Goal: Information Seeking & Learning: Understand process/instructions

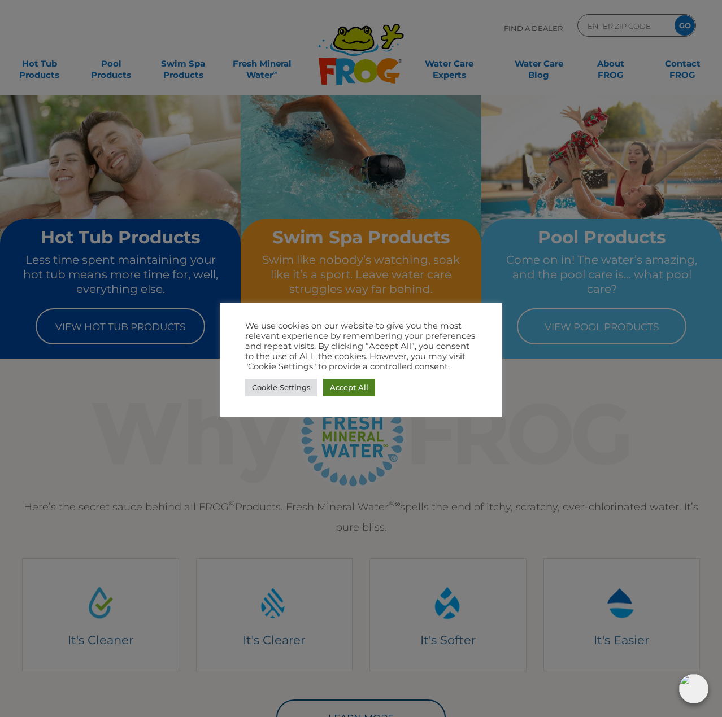
click at [352, 386] on link "Accept All" at bounding box center [349, 388] width 52 height 18
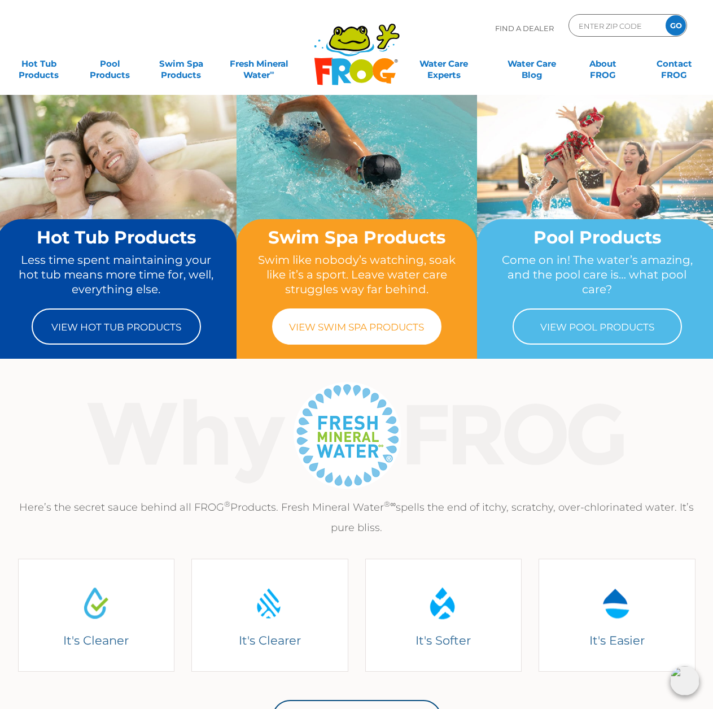
click at [317, 329] on link "View Swim Spa Products" at bounding box center [356, 326] width 169 height 36
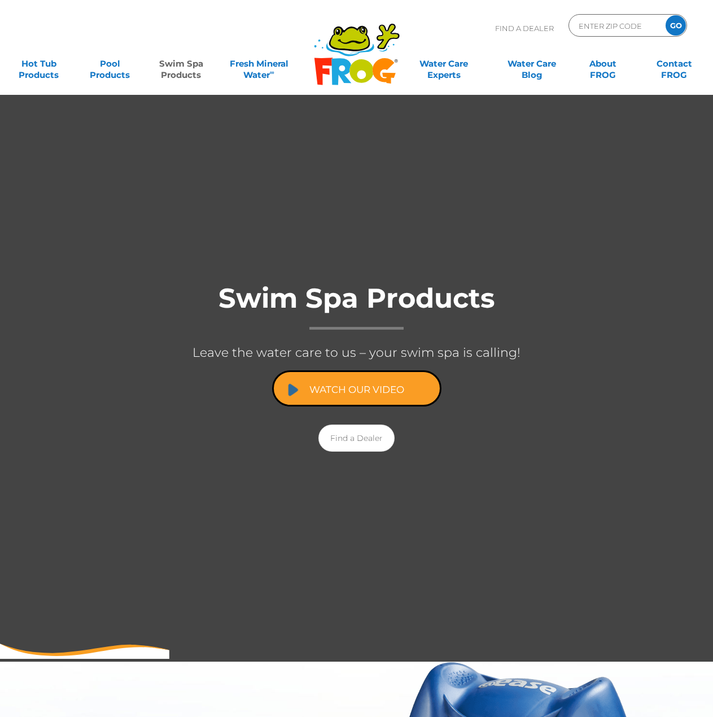
click at [347, 385] on link "Watch Our Video" at bounding box center [356, 389] width 169 height 36
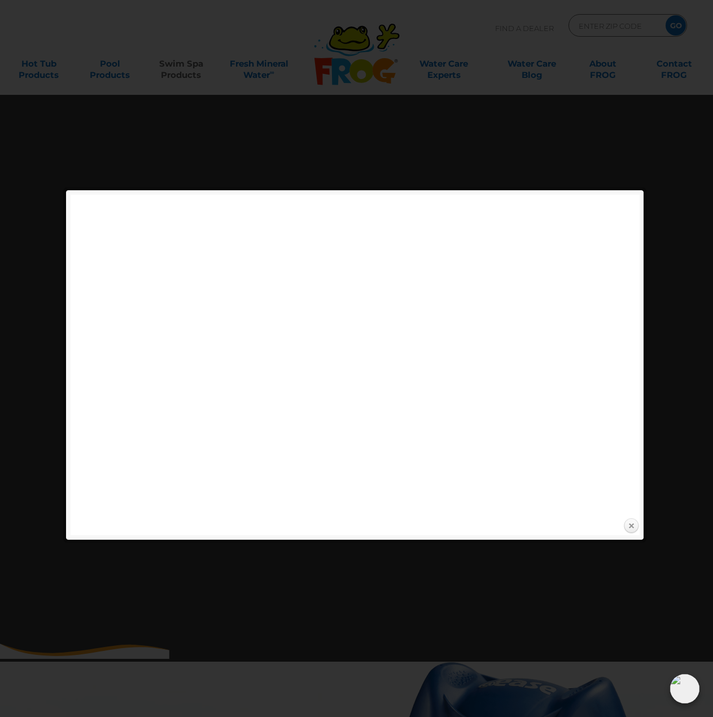
click at [632, 526] on link "Close" at bounding box center [631, 526] width 17 height 17
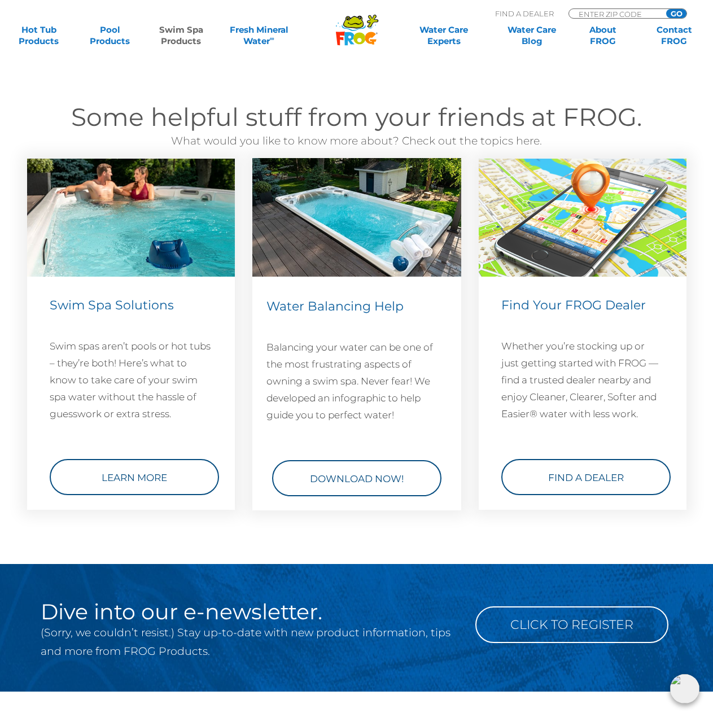
scroll to position [1469, 0]
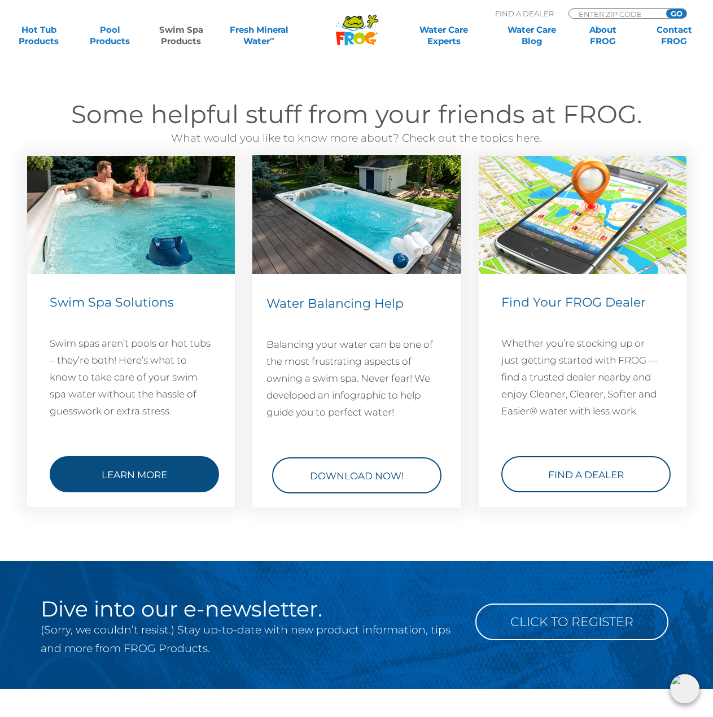
click at [149, 469] on link "Learn More" at bounding box center [134, 474] width 169 height 36
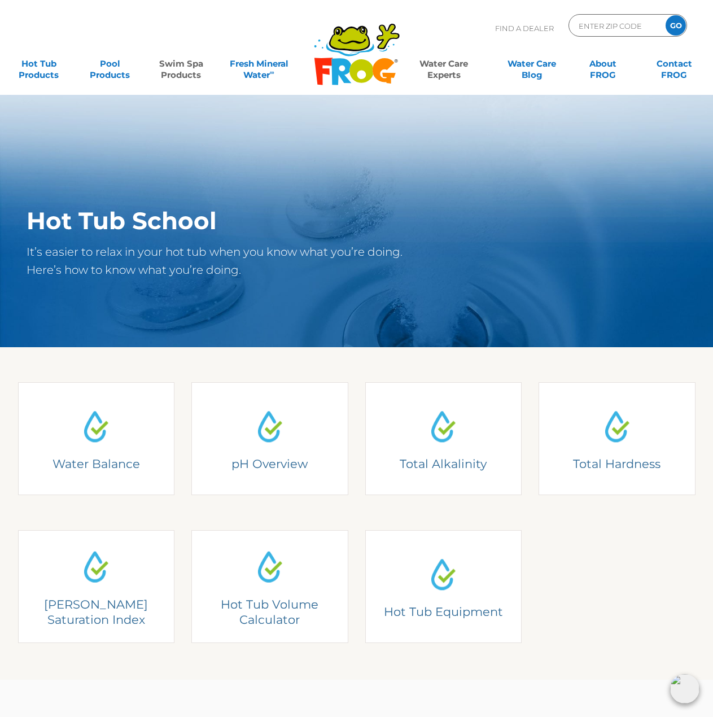
click at [197, 66] on link "Swim Spa Products" at bounding box center [181, 64] width 55 height 23
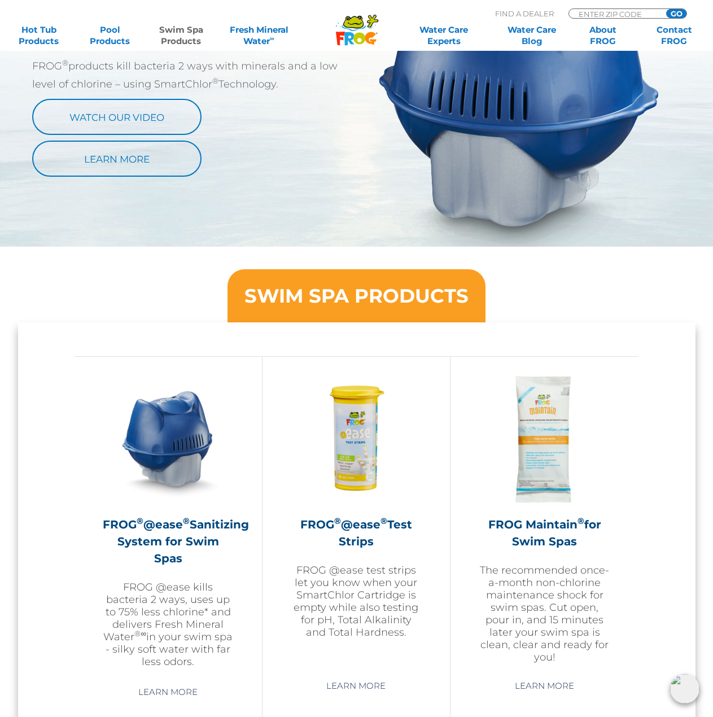
scroll to position [791, 0]
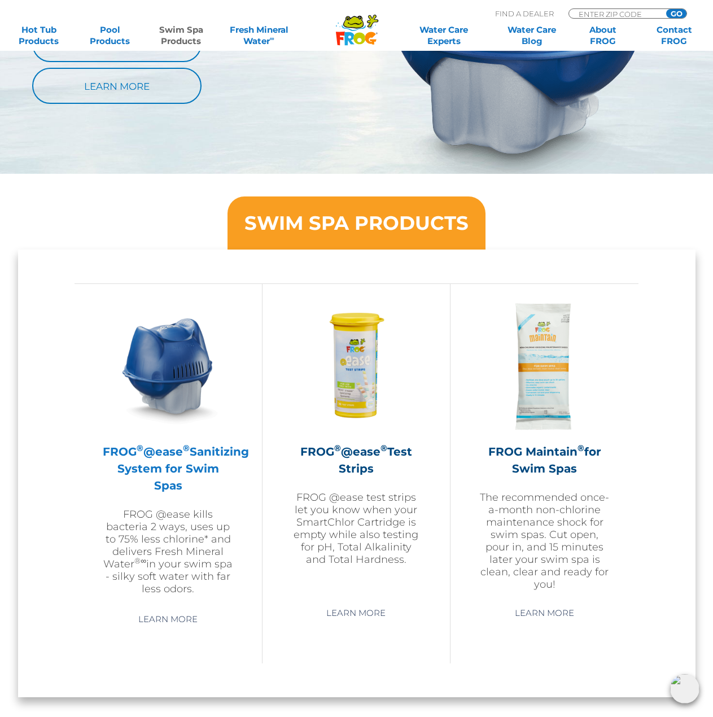
click at [178, 364] on img at bounding box center [168, 366] width 131 height 131
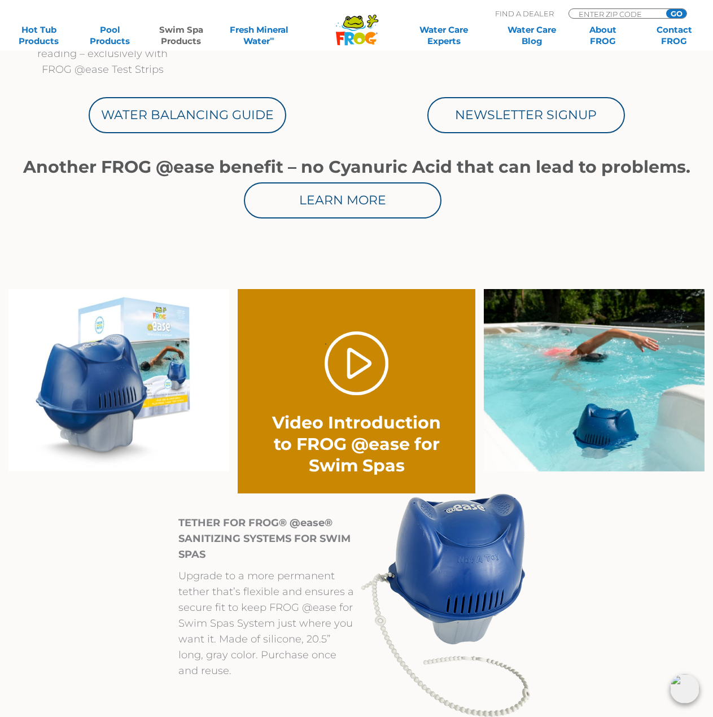
scroll to position [678, 0]
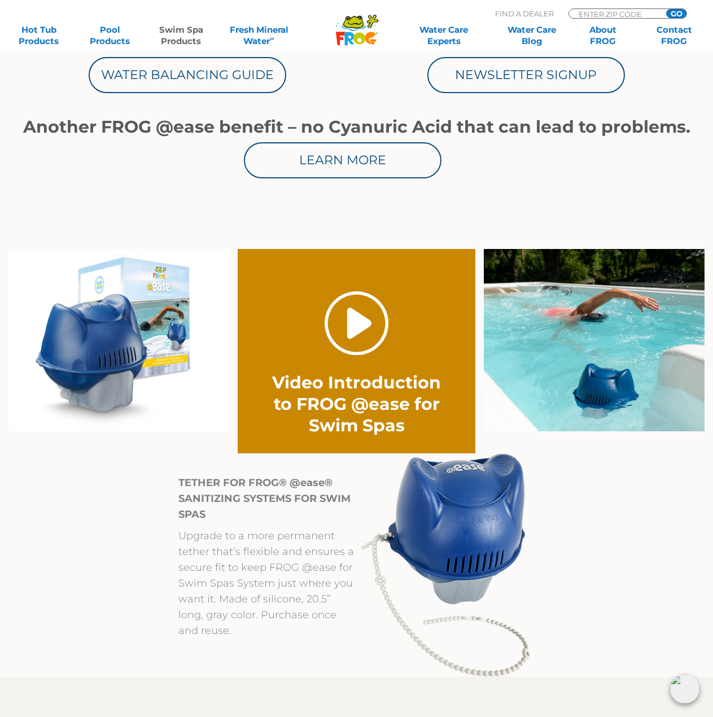
click at [354, 325] on link "." at bounding box center [357, 323] width 64 height 64
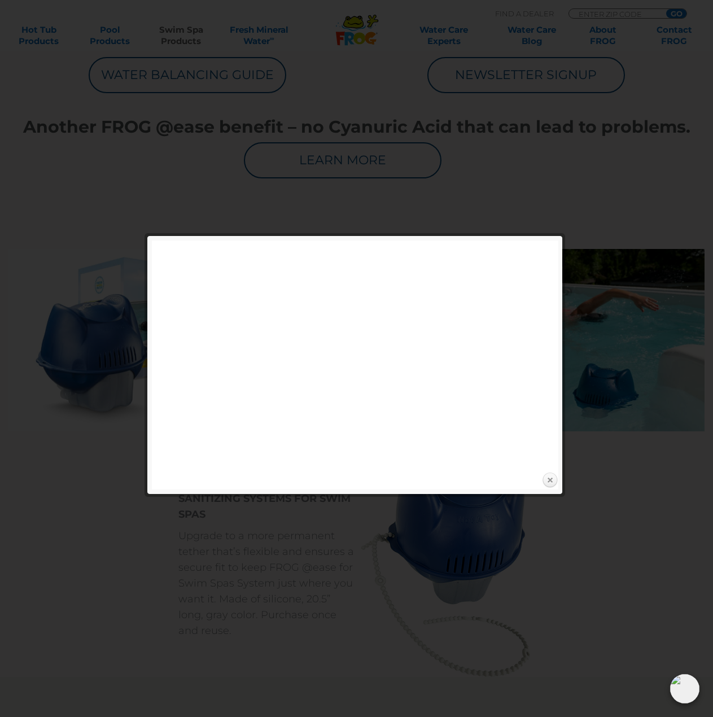
click at [547, 479] on link "Close" at bounding box center [550, 480] width 17 height 17
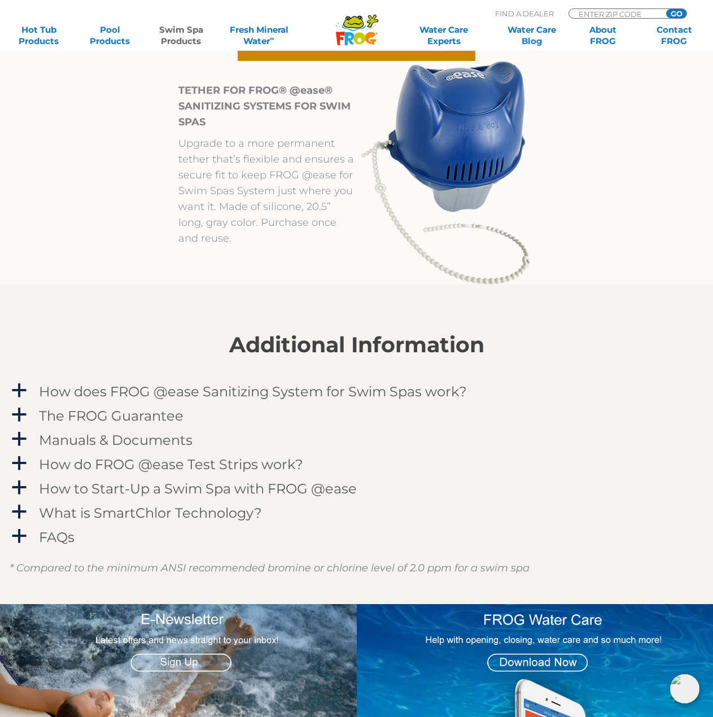
scroll to position [1186, 0]
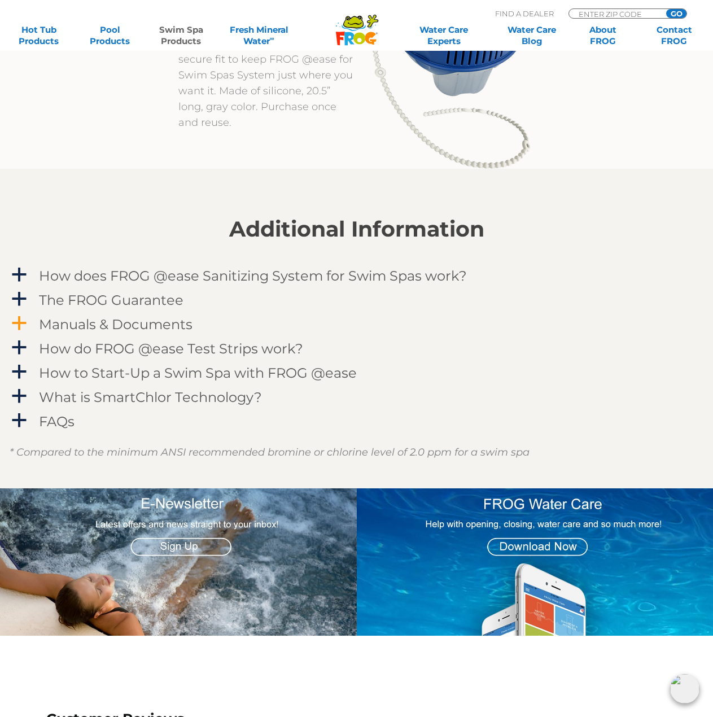
click at [15, 327] on span "a" at bounding box center [19, 323] width 17 height 17
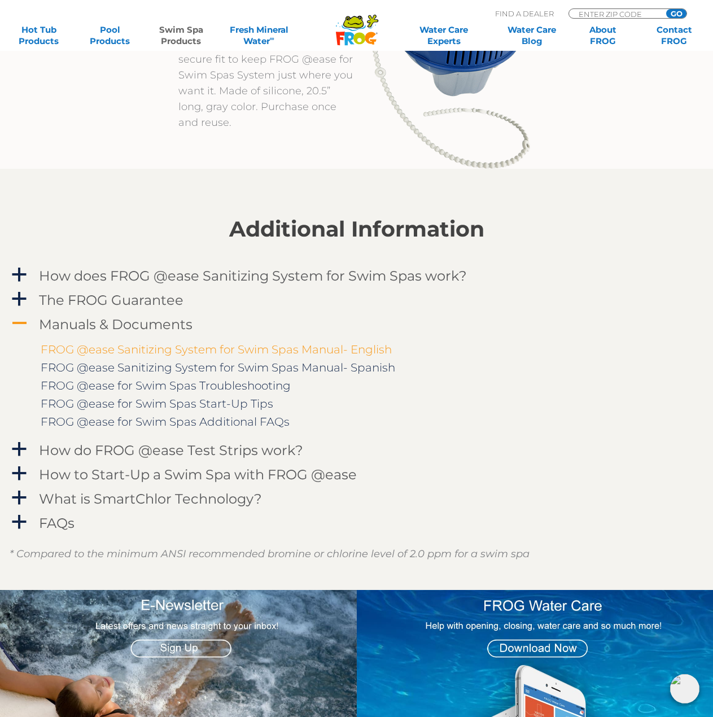
click at [69, 350] on link "FROG @ease Sanitizing System for Swim Spas Manual- English" at bounding box center [216, 350] width 351 height 14
